Goal: Information Seeking & Learning: Learn about a topic

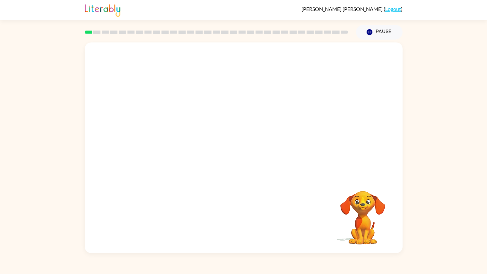
click at [367, 221] on video "Your browser must support playing .mp4 files to use Literably. Please try using…" at bounding box center [363, 213] width 64 height 64
click at [389, 29] on button "Pause Pause" at bounding box center [379, 32] width 47 height 15
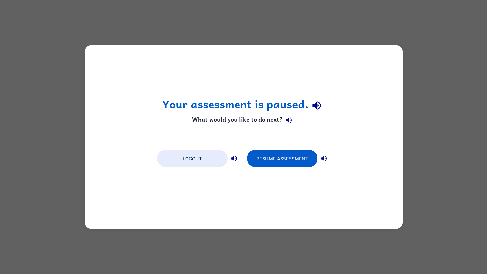
click at [87, 56] on div "Your assessment is paused. What would you like to do next? Logout Resume Assess…" at bounding box center [244, 136] width 318 height 183
click at [267, 158] on button "Resume Assessment" at bounding box center [282, 158] width 71 height 17
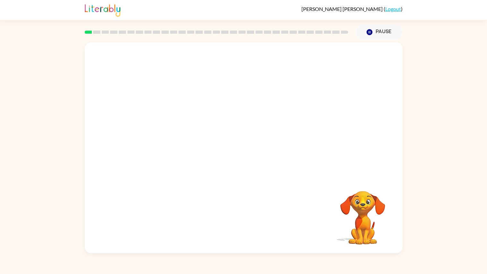
click at [223, 114] on video "Your browser must support playing .mp4 files to use Literably. Please try using…" at bounding box center [244, 109] width 318 height 135
click at [220, 115] on video "Your browser must support playing .mp4 files to use Literably. Please try using…" at bounding box center [244, 109] width 318 height 135
click at [221, 115] on video "Your browser must support playing .mp4 files to use Literably. Please try using…" at bounding box center [244, 109] width 318 height 135
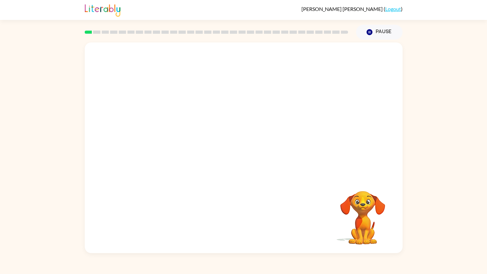
click at [221, 115] on video "Your browser must support playing .mp4 files to use Literably. Please try using…" at bounding box center [244, 109] width 318 height 135
click at [245, 156] on div at bounding box center [243, 150] width 41 height 23
click at [245, 152] on icon "button" at bounding box center [243, 150] width 7 height 7
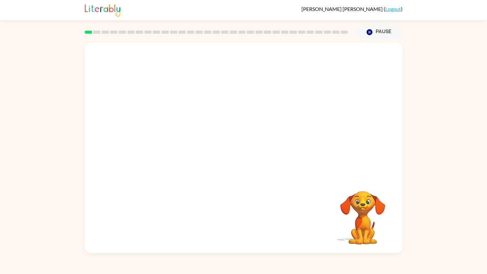
click at [197, 119] on div at bounding box center [244, 109] width 318 height 135
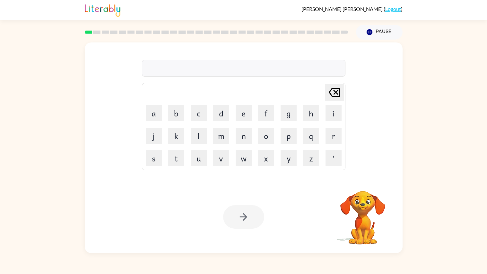
click at [197, 119] on button "c" at bounding box center [199, 113] width 16 height 16
click at [331, 96] on icon at bounding box center [335, 92] width 12 height 9
click at [335, 91] on icon "[PERSON_NAME] last character input" at bounding box center [334, 91] width 15 height 15
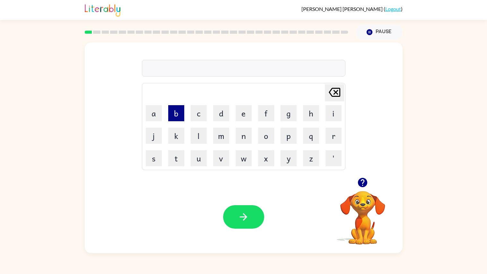
click at [183, 118] on button "b" at bounding box center [176, 113] width 16 height 16
click at [265, 131] on button "o" at bounding box center [266, 135] width 16 height 16
click at [331, 137] on button "r" at bounding box center [334, 135] width 16 height 16
click at [157, 116] on button "a" at bounding box center [154, 113] width 16 height 16
click at [333, 92] on icon "[PERSON_NAME] last character input" at bounding box center [334, 91] width 15 height 15
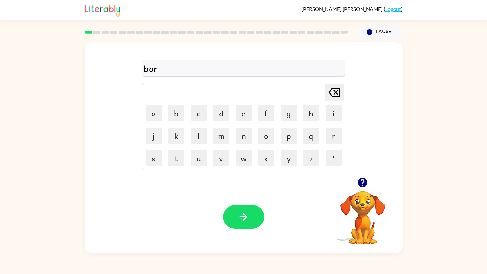
click at [333, 92] on icon "[PERSON_NAME] last character input" at bounding box center [334, 91] width 15 height 15
click at [155, 113] on button "a" at bounding box center [154, 113] width 16 height 16
click at [327, 136] on button "r" at bounding box center [334, 135] width 16 height 16
click at [334, 94] on icon "[PERSON_NAME] last character input" at bounding box center [334, 91] width 15 height 15
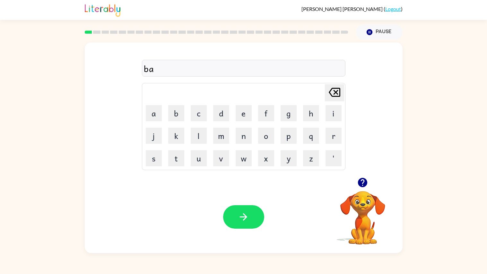
click at [334, 94] on icon "[PERSON_NAME] last character input" at bounding box center [334, 91] width 15 height 15
click at [269, 135] on button "o" at bounding box center [266, 135] width 16 height 16
click at [327, 135] on button "r" at bounding box center [334, 135] width 16 height 16
click at [337, 92] on icon "[PERSON_NAME] last character input" at bounding box center [334, 91] width 15 height 15
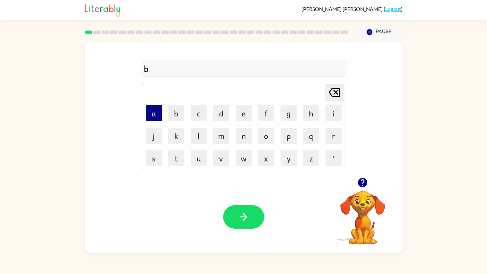
click at [153, 117] on button "a" at bounding box center [154, 113] width 16 height 16
click at [265, 133] on button "o" at bounding box center [266, 135] width 16 height 16
click at [337, 131] on button "r" at bounding box center [334, 135] width 16 height 16
click at [217, 113] on button "d" at bounding box center [221, 113] width 16 height 16
click at [246, 111] on button "e" at bounding box center [244, 113] width 16 height 16
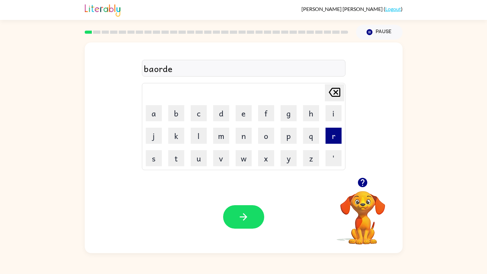
click at [332, 135] on button "r" at bounding box center [334, 135] width 16 height 16
click at [234, 219] on button "button" at bounding box center [243, 216] width 41 height 23
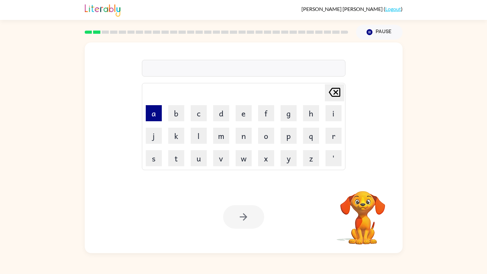
click at [159, 113] on button "a" at bounding box center [154, 113] width 16 height 16
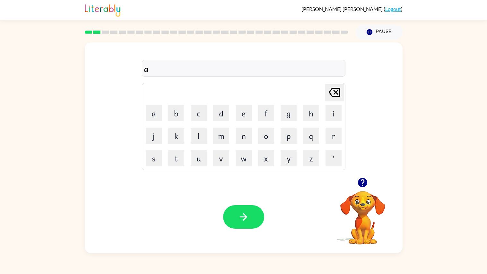
click at [332, 95] on icon "[PERSON_NAME] last character input" at bounding box center [334, 91] width 15 height 15
click at [330, 134] on button "r" at bounding box center [334, 135] width 16 height 16
click at [271, 129] on button "o" at bounding box center [266, 135] width 16 height 16
click at [239, 131] on button "n" at bounding box center [244, 135] width 16 height 16
click at [337, 89] on icon at bounding box center [335, 92] width 12 height 9
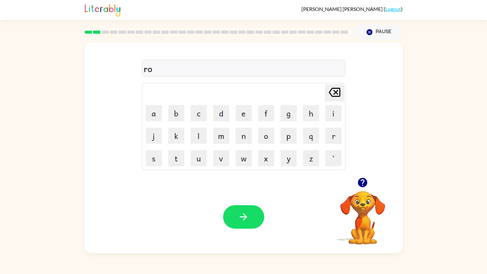
click at [337, 89] on icon at bounding box center [335, 92] width 12 height 9
click at [269, 136] on button "o" at bounding box center [266, 135] width 16 height 16
click at [160, 113] on button "a" at bounding box center [154, 113] width 16 height 16
click at [247, 154] on button "w" at bounding box center [244, 158] width 16 height 16
click at [223, 115] on button "d" at bounding box center [221, 113] width 16 height 16
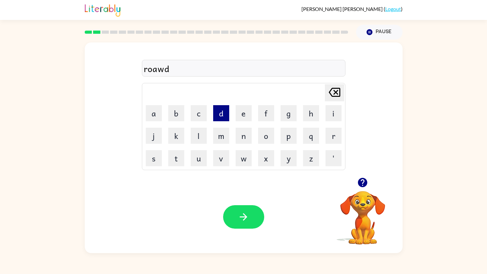
click at [223, 115] on button "d" at bounding box center [221, 113] width 16 height 16
click at [332, 93] on icon "[PERSON_NAME] last character input" at bounding box center [334, 91] width 15 height 15
click at [243, 224] on button "button" at bounding box center [243, 216] width 41 height 23
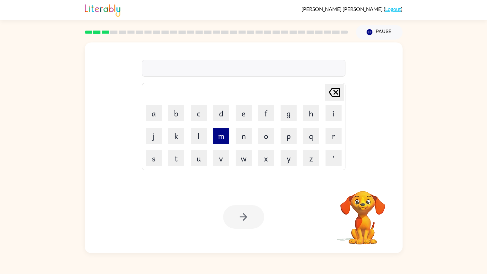
click at [224, 141] on button "m" at bounding box center [221, 135] width 16 height 16
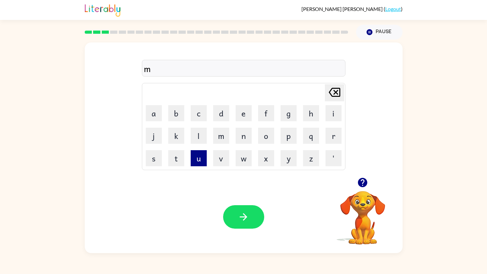
click at [204, 153] on button "u" at bounding box center [199, 158] width 16 height 16
click at [159, 161] on button "s" at bounding box center [154, 158] width 16 height 16
click at [311, 117] on button "h" at bounding box center [311, 113] width 16 height 16
click at [242, 116] on button "e" at bounding box center [244, 113] width 16 height 16
click at [156, 113] on button "a" at bounding box center [154, 113] width 16 height 16
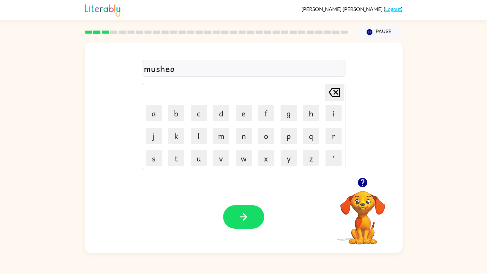
click at [335, 97] on icon at bounding box center [335, 92] width 12 height 9
click at [247, 132] on button "n" at bounding box center [244, 135] width 16 height 16
click at [248, 109] on button "e" at bounding box center [244, 113] width 16 height 16
click at [247, 224] on button "button" at bounding box center [243, 216] width 41 height 23
click at [247, 224] on div at bounding box center [243, 216] width 41 height 23
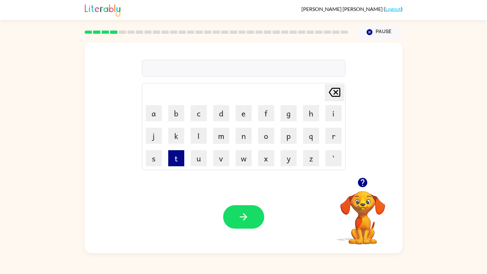
click at [178, 157] on button "t" at bounding box center [176, 158] width 16 height 16
click at [332, 132] on button "r" at bounding box center [334, 135] width 16 height 16
click at [153, 108] on button "a" at bounding box center [154, 113] width 16 height 16
click at [336, 109] on button "i" at bounding box center [334, 113] width 16 height 16
click at [250, 131] on button "n" at bounding box center [244, 135] width 16 height 16
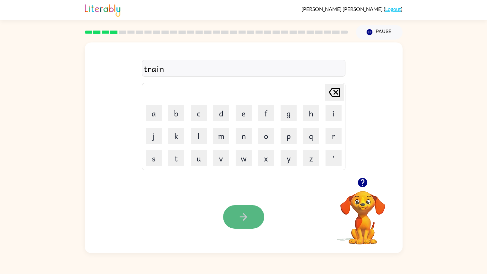
click at [249, 217] on icon "button" at bounding box center [243, 216] width 11 height 11
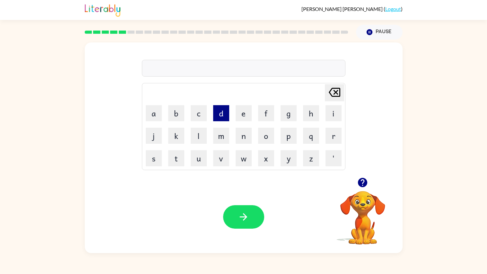
click at [222, 113] on button "d" at bounding box center [221, 113] width 16 height 16
click at [266, 117] on button "f" at bounding box center [266, 113] width 16 height 16
click at [334, 92] on icon at bounding box center [335, 92] width 12 height 9
click at [246, 113] on button "e" at bounding box center [244, 113] width 16 height 16
click at [153, 112] on button "a" at bounding box center [154, 113] width 16 height 16
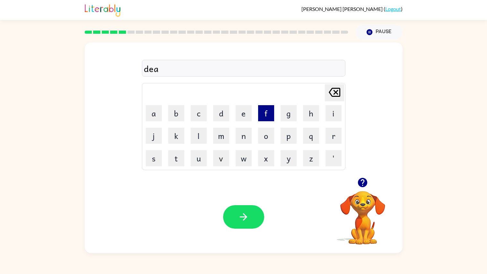
click at [272, 111] on button "f" at bounding box center [266, 113] width 16 height 16
click at [247, 113] on button "e" at bounding box center [244, 113] width 16 height 16
click at [249, 133] on button "n" at bounding box center [244, 135] width 16 height 16
click at [151, 158] on button "s" at bounding box center [154, 158] width 16 height 16
click at [205, 134] on button "l" at bounding box center [199, 135] width 16 height 16
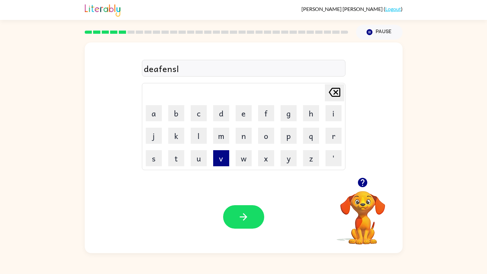
click at [227, 156] on button "v" at bounding box center [221, 158] width 16 height 16
click at [259, 216] on button "button" at bounding box center [243, 216] width 41 height 23
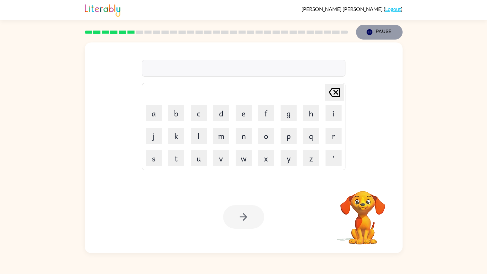
click at [377, 30] on button "Pause Pause" at bounding box center [379, 32] width 47 height 15
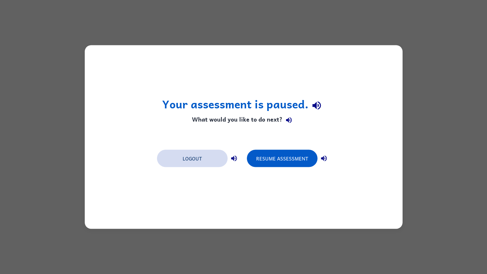
click at [179, 158] on button "Logout" at bounding box center [192, 158] width 71 height 17
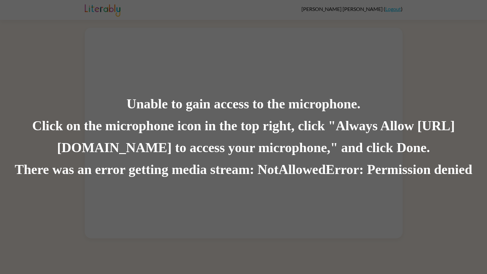
click at [158, 75] on div "Unable to gain access to the microphone. Click on the microphone icon in the to…" at bounding box center [243, 137] width 487 height 274
click at [177, 114] on div "Unable to gain access to the microphone." at bounding box center [243, 104] width 487 height 22
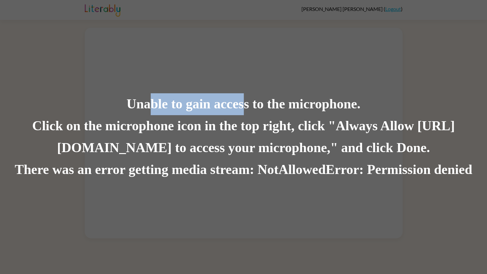
drag, startPoint x: 151, startPoint y: 108, endPoint x: 245, endPoint y: 109, distance: 94.4
click at [245, 109] on div "Unable to gain access to the microphone." at bounding box center [243, 104] width 487 height 22
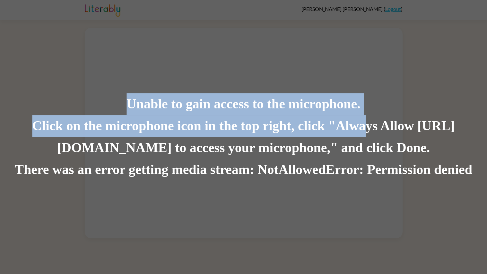
drag, startPoint x: 124, startPoint y: 102, endPoint x: 388, endPoint y: 128, distance: 265.5
click at [388, 128] on div "Unable to gain access to the microphone. Click on the microphone icon in the to…" at bounding box center [243, 136] width 487 height 87
click at [268, 144] on div "Click on the microphone icon in the top right, click "Always Allow https://lite…" at bounding box center [243, 137] width 487 height 44
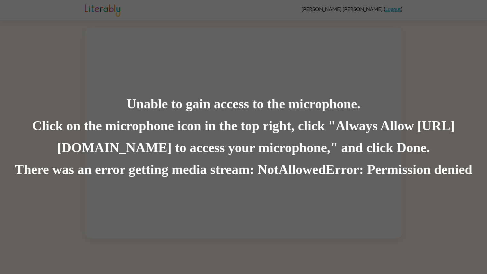
drag, startPoint x: 3, startPoint y: 155, endPoint x: 463, endPoint y: 139, distance: 459.7
click at [463, 139] on div "Click on the microphone icon in the top right, click "Always Allow https://lite…" at bounding box center [243, 137] width 487 height 44
drag, startPoint x: 463, startPoint y: 139, endPoint x: 146, endPoint y: 118, distance: 317.2
click at [146, 118] on div "Click on the microphone icon in the top right, click "Always Allow https://lite…" at bounding box center [243, 137] width 487 height 44
drag, startPoint x: 45, startPoint y: 128, endPoint x: 483, endPoint y: 156, distance: 438.5
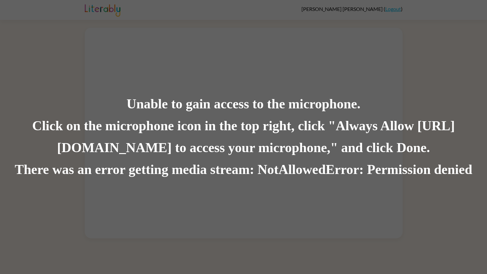
click at [483, 156] on div "Click on the microphone icon in the top right, click "Always Allow https://lite…" at bounding box center [243, 137] width 487 height 44
click at [270, 30] on div "Unable to gain access to the microphone. Click on the microphone icon in the to…" at bounding box center [243, 137] width 487 height 274
drag, startPoint x: 116, startPoint y: 103, endPoint x: 124, endPoint y: 115, distance: 13.9
click at [124, 115] on div "Unable to gain access to the microphone. Click on the microphone icon in the to…" at bounding box center [243, 136] width 487 height 87
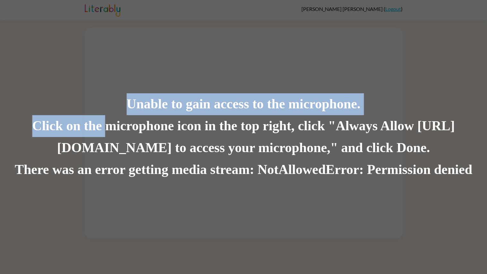
click at [91, 106] on div "Unable to gain access to the microphone." at bounding box center [243, 104] width 487 height 22
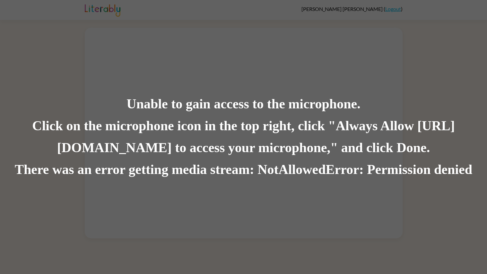
drag, startPoint x: 106, startPoint y: 105, endPoint x: 265, endPoint y: 183, distance: 177.2
click at [265, 183] on div "Unable to gain access to the microphone. Click on the microphone icon in the to…" at bounding box center [243, 137] width 487 height 274
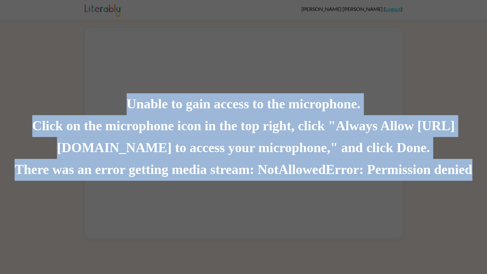
drag, startPoint x: 108, startPoint y: 101, endPoint x: 486, endPoint y: 161, distance: 383.6
click at [486, 161] on div "Unable to gain access to the microphone. Click on the microphone icon in the to…" at bounding box center [243, 136] width 487 height 87
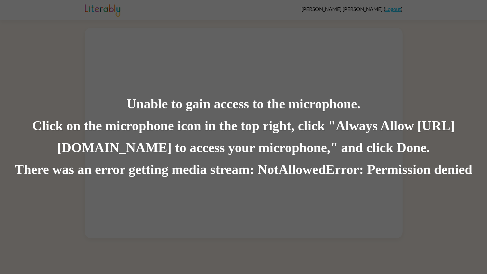
click at [390, 84] on div "Unable to gain access to the microphone. Click on the microphone icon in the to…" at bounding box center [243, 137] width 487 height 274
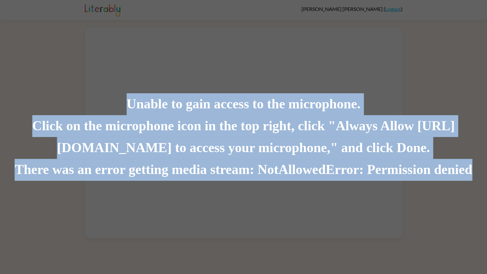
drag, startPoint x: 115, startPoint y: 101, endPoint x: 484, endPoint y: 167, distance: 375.4
click at [484, 167] on div "Unable to gain access to the microphone. Click on the microphone icon in the to…" at bounding box center [243, 136] width 487 height 87
click at [292, 109] on div "Unable to gain access to the microphone." at bounding box center [243, 104] width 487 height 22
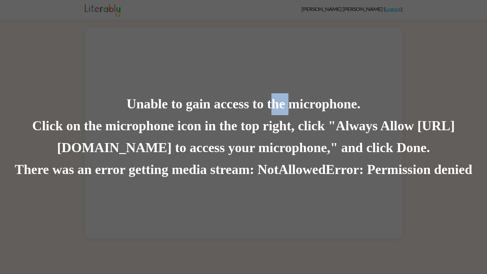
drag, startPoint x: 291, startPoint y: 105, endPoint x: 272, endPoint y: 106, distance: 19.3
click at [272, 106] on div "Unable to gain access to the microphone." at bounding box center [243, 104] width 487 height 22
click at [465, 169] on div "There was an error getting media stream: NotAllowedError: Permission denied" at bounding box center [243, 170] width 487 height 22
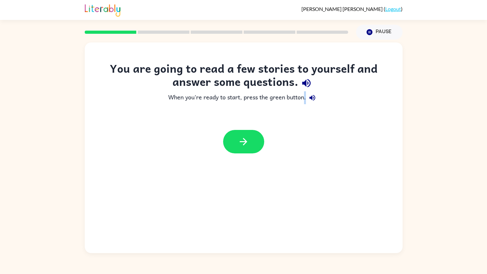
click at [0, 223] on div "You are going to read a few stories to yourself and answer some questions. When…" at bounding box center [243, 145] width 487 height 213
click at [246, 144] on icon "button" at bounding box center [243, 141] width 11 height 11
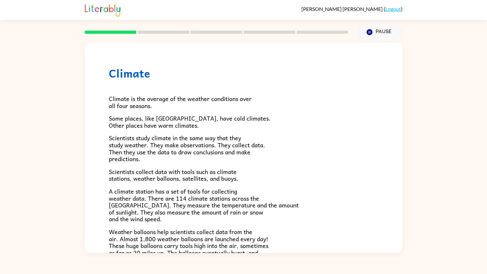
click at [246, 144] on span "Scientists study climate in the same way that they study weather. They make obs…" at bounding box center [187, 148] width 156 height 30
click at [0, 225] on div "Climate Climate is the average of the weather conditions over all four seasons.…" at bounding box center [243, 145] width 487 height 213
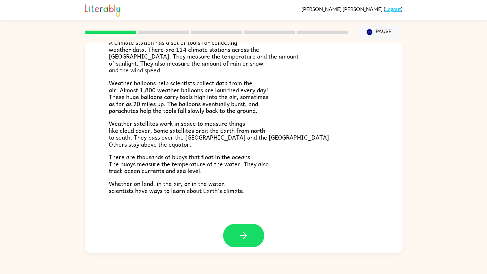
scroll to position [152, 0]
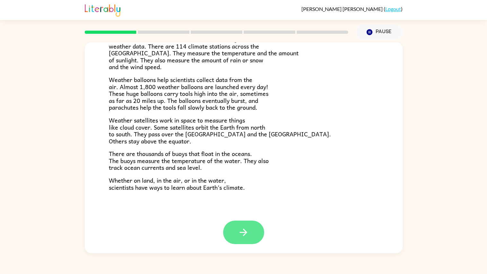
click at [252, 229] on button "button" at bounding box center [243, 231] width 41 height 23
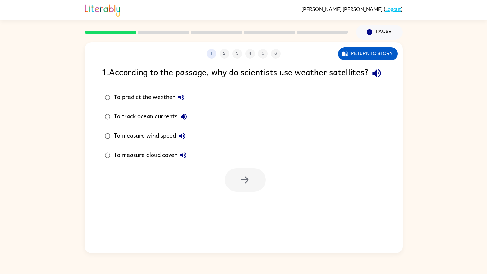
scroll to position [0, 0]
click at [249, 191] on div at bounding box center [245, 179] width 41 height 23
click at [246, 191] on div at bounding box center [245, 179] width 41 height 23
click at [366, 53] on button "Return to story" at bounding box center [368, 53] width 60 height 13
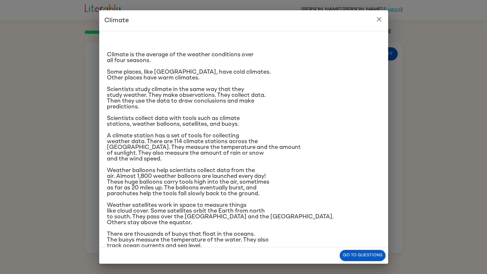
click at [167, 77] on span "Some places, like Antarctica, have cold climates. Other places have warm climat…" at bounding box center [189, 75] width 164 height 12
click at [382, 15] on icon "close" at bounding box center [379, 19] width 8 height 8
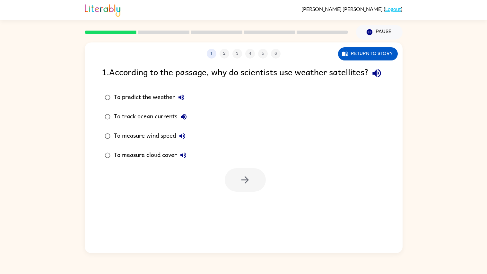
click at [183, 119] on icon "button" at bounding box center [184, 117] width 6 height 6
click at [178, 101] on icon "button" at bounding box center [182, 97] width 8 height 8
click at [251, 191] on button "button" at bounding box center [245, 179] width 41 height 23
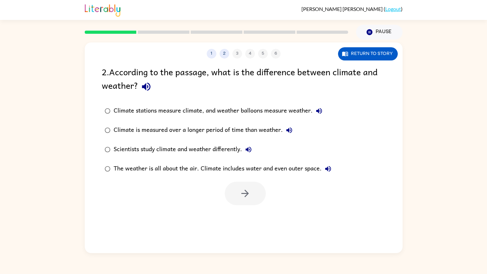
click at [251, 199] on div at bounding box center [245, 192] width 41 height 23
click at [241, 192] on icon "button" at bounding box center [245, 193] width 11 height 11
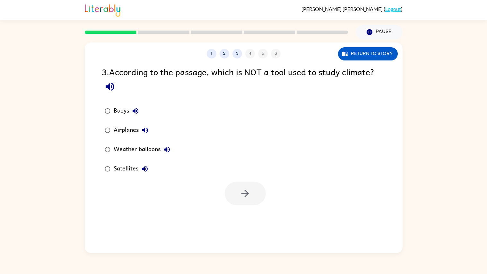
click at [125, 109] on div "Buoys" at bounding box center [128, 110] width 28 height 13
click at [241, 191] on icon "button" at bounding box center [245, 193] width 11 height 11
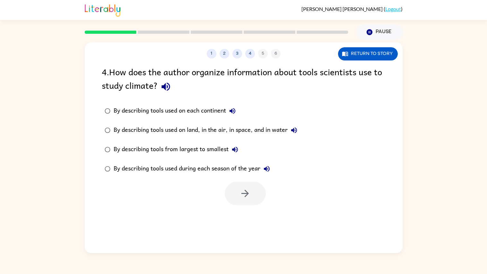
click at [225, 147] on div "By describing tools from largest to smallest" at bounding box center [178, 149] width 128 height 13
click at [260, 182] on div at bounding box center [245, 192] width 41 height 23
click at [256, 187] on button "button" at bounding box center [245, 192] width 41 height 23
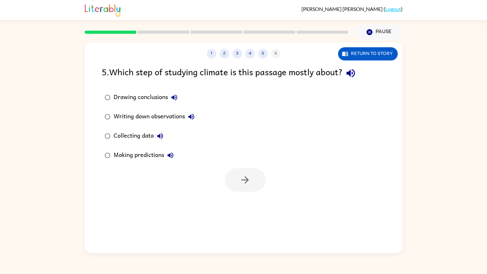
click at [146, 134] on div "Collecting data" at bounding box center [140, 135] width 53 height 13
click at [243, 171] on button "button" at bounding box center [245, 179] width 41 height 23
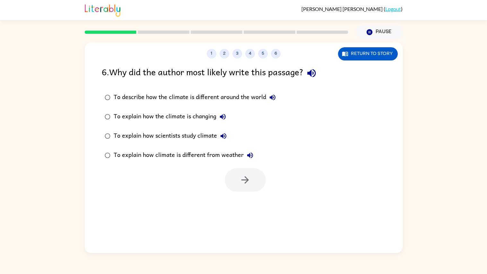
click at [128, 92] on div "To describe how the climate is different around the world" at bounding box center [196, 97] width 165 height 13
click at [237, 181] on button "button" at bounding box center [245, 179] width 41 height 23
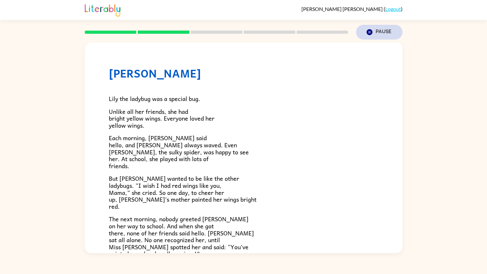
click at [385, 31] on button "Pause Pause" at bounding box center [379, 32] width 47 height 15
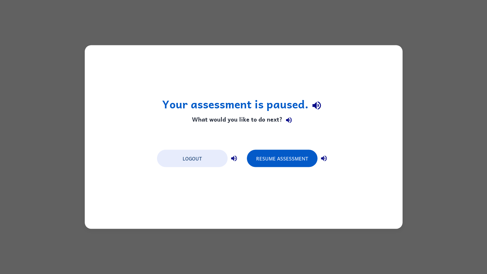
click at [318, 53] on div "Your assessment is paused. What would you like to do next? Logout Resume Assess…" at bounding box center [244, 136] width 318 height 183
click at [318, 105] on icon "button" at bounding box center [316, 105] width 8 height 8
click at [290, 120] on icon "button" at bounding box center [289, 120] width 6 height 6
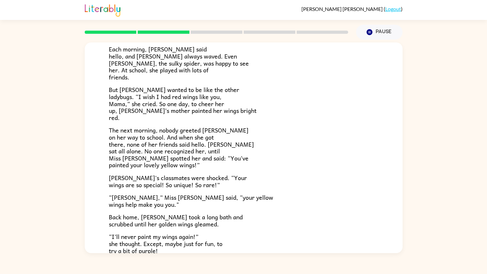
scroll to position [152, 0]
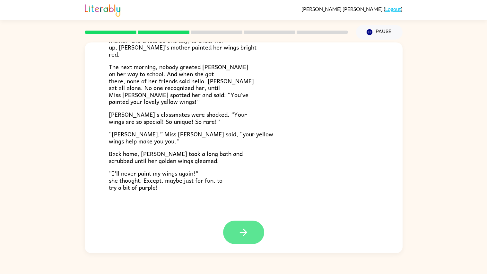
click at [247, 231] on icon "button" at bounding box center [243, 231] width 7 height 7
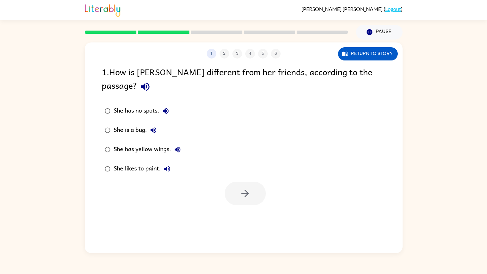
scroll to position [0, 0]
click at [162, 107] on icon "button" at bounding box center [166, 111] width 8 height 8
click at [254, 185] on button "button" at bounding box center [245, 192] width 41 height 23
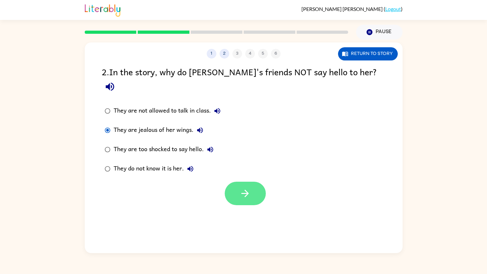
click at [244, 188] on icon "button" at bounding box center [245, 193] width 11 height 11
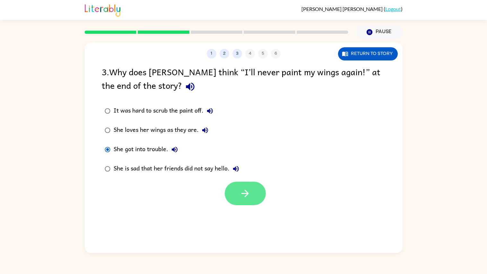
click at [235, 188] on button "button" at bounding box center [245, 192] width 41 height 23
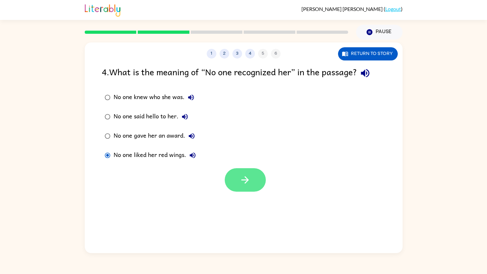
click at [253, 173] on button "button" at bounding box center [245, 179] width 41 height 23
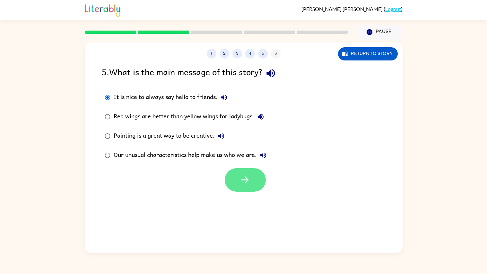
click at [252, 180] on button "button" at bounding box center [245, 179] width 41 height 23
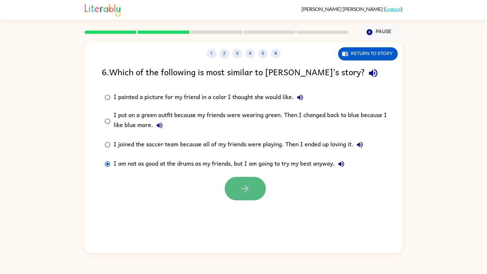
click at [260, 184] on button "button" at bounding box center [245, 188] width 41 height 23
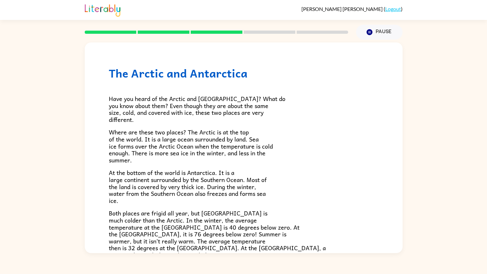
scroll to position [108, 0]
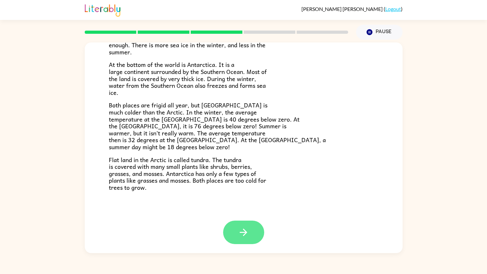
click at [237, 221] on button "button" at bounding box center [243, 231] width 41 height 23
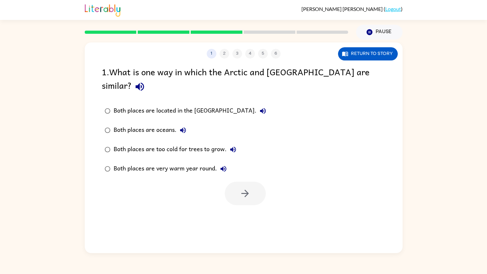
scroll to position [0, 0]
click at [205, 162] on div "Both places are very warm year round." at bounding box center [172, 168] width 116 height 13
click at [250, 188] on icon "button" at bounding box center [245, 193] width 11 height 11
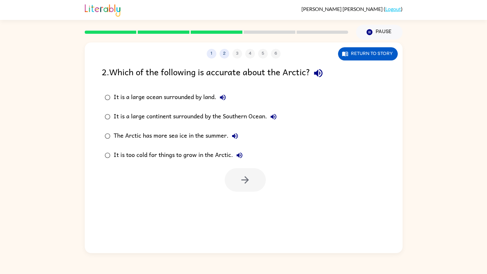
click at [172, 153] on div "It is too cold for things to grow in the Arctic." at bounding box center [180, 155] width 132 height 13
click at [241, 174] on icon "button" at bounding box center [245, 179] width 11 height 11
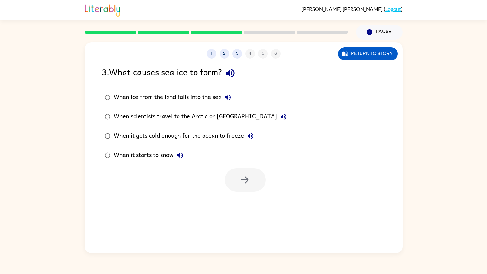
click at [169, 154] on div "When it starts to snow" at bounding box center [150, 155] width 73 height 13
click at [256, 174] on button "button" at bounding box center [245, 179] width 41 height 23
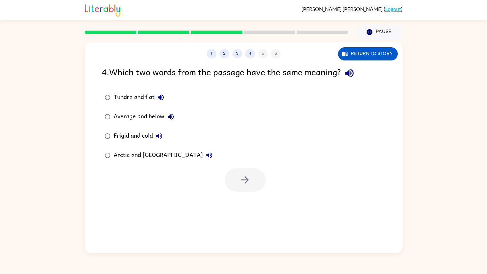
click at [136, 114] on div "Average and below" at bounding box center [146, 116] width 64 height 13
click at [260, 177] on button "button" at bounding box center [245, 179] width 41 height 23
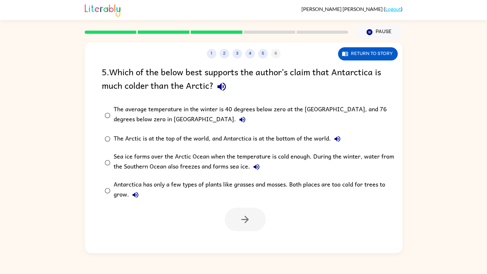
click at [175, 185] on div "Antarctica has only a few types of plants like grasses and mosses. Both places …" at bounding box center [254, 190] width 281 height 22
click at [234, 216] on button "button" at bounding box center [245, 218] width 41 height 23
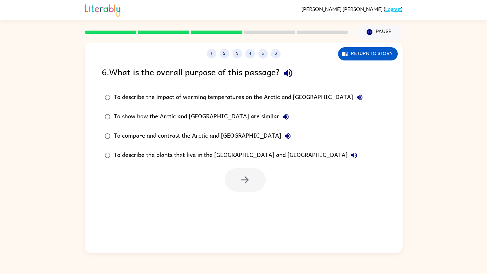
click at [219, 155] on div "To describe the plants that live in the Arctic and Antarctica" at bounding box center [237, 155] width 247 height 13
click at [240, 170] on button "button" at bounding box center [245, 179] width 41 height 23
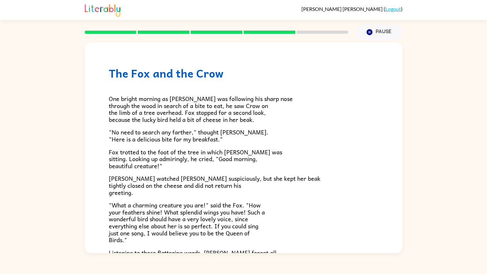
scroll to position [99, 0]
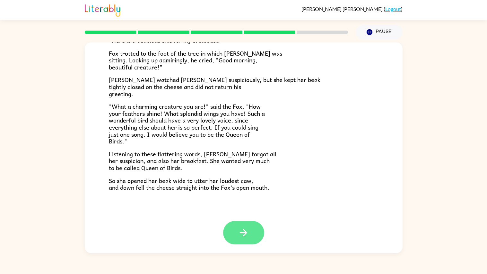
click at [236, 228] on button "button" at bounding box center [243, 232] width 41 height 23
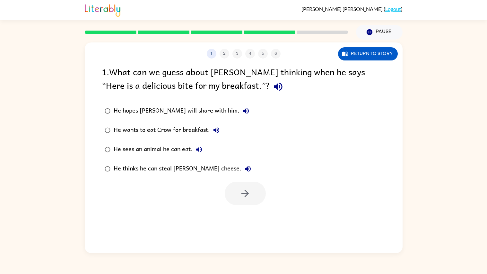
click at [197, 166] on div "He thinks he can steal Crow’s cheese." at bounding box center [184, 168] width 141 height 13
click at [234, 184] on button "button" at bounding box center [245, 192] width 41 height 23
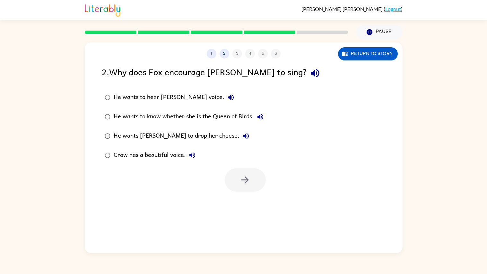
click at [234, 184] on div at bounding box center [245, 179] width 41 height 23
click at [157, 135] on div "He wants Crow to drop her cheese." at bounding box center [183, 135] width 139 height 13
click at [241, 172] on button "button" at bounding box center [245, 179] width 41 height 23
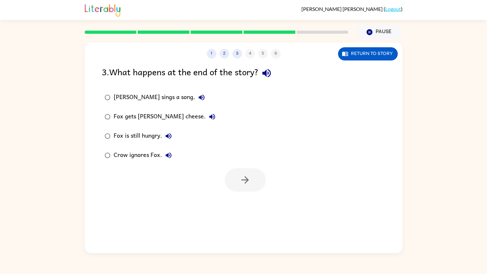
click at [154, 114] on div "Fox gets Crow's cheese." at bounding box center [166, 116] width 105 height 13
click at [255, 176] on button "button" at bounding box center [245, 179] width 41 height 23
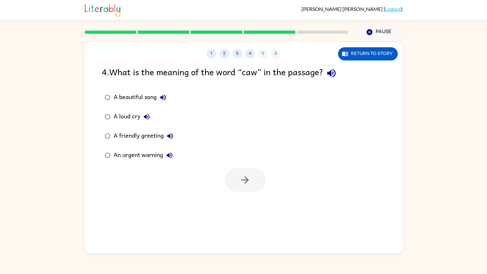
click at [144, 156] on div "An urgent warning" at bounding box center [145, 155] width 62 height 13
click at [142, 133] on div "A friendly greeting" at bounding box center [145, 135] width 63 height 13
click at [258, 189] on button "button" at bounding box center [245, 179] width 41 height 23
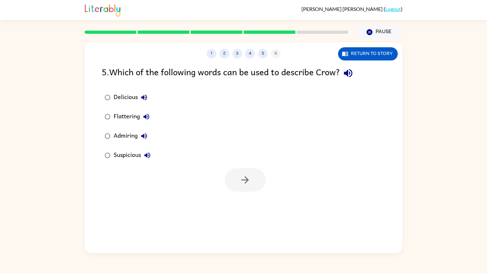
click at [119, 100] on div "Delicious" at bounding box center [132, 97] width 37 height 13
click at [231, 175] on button "button" at bounding box center [245, 179] width 41 height 23
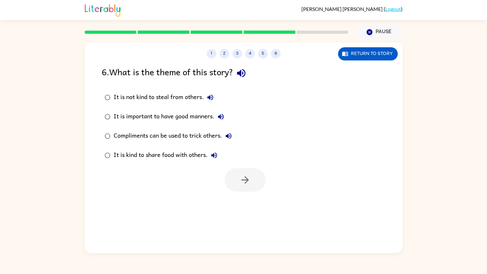
click at [203, 155] on div "It is kind to share food with others." at bounding box center [167, 155] width 107 height 13
click at [241, 180] on icon "button" at bounding box center [245, 179] width 11 height 11
